Goal: Transaction & Acquisition: Obtain resource

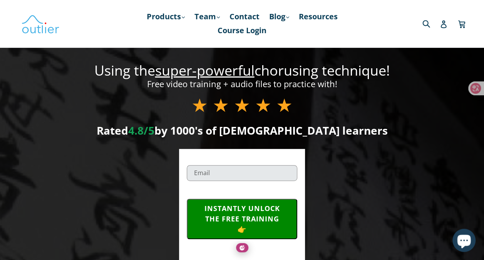
scroll to position [117, 0]
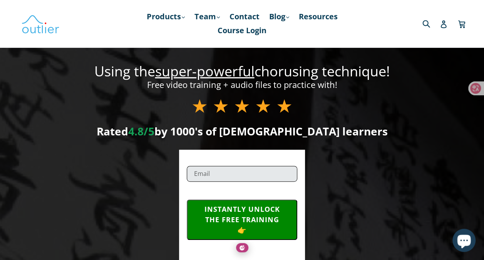
click at [193, 166] on input "email" at bounding box center [242, 174] width 111 height 16
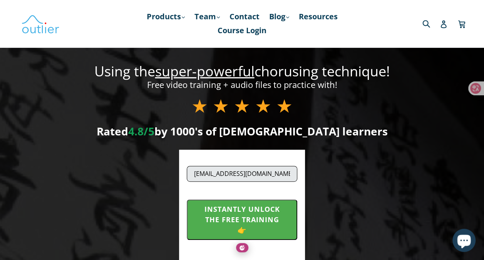
type input "[EMAIL_ADDRESS][DOMAIN_NAME]"
click at [233, 209] on button "INSTANTLY UNLOCK THE FREE TRAINING 👉" at bounding box center [242, 219] width 111 height 40
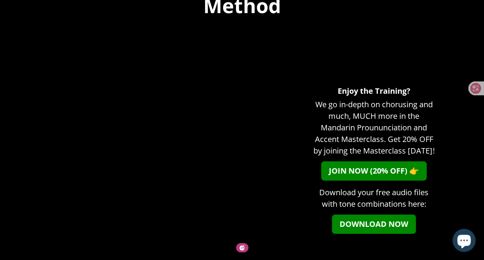
scroll to position [92, 0]
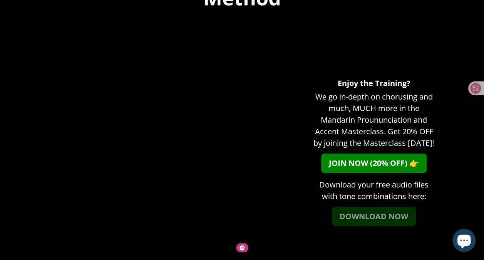
click at [370, 221] on link "DOWNLOAD NOW" at bounding box center [374, 215] width 84 height 19
